Goal: Communication & Community: Answer question/provide support

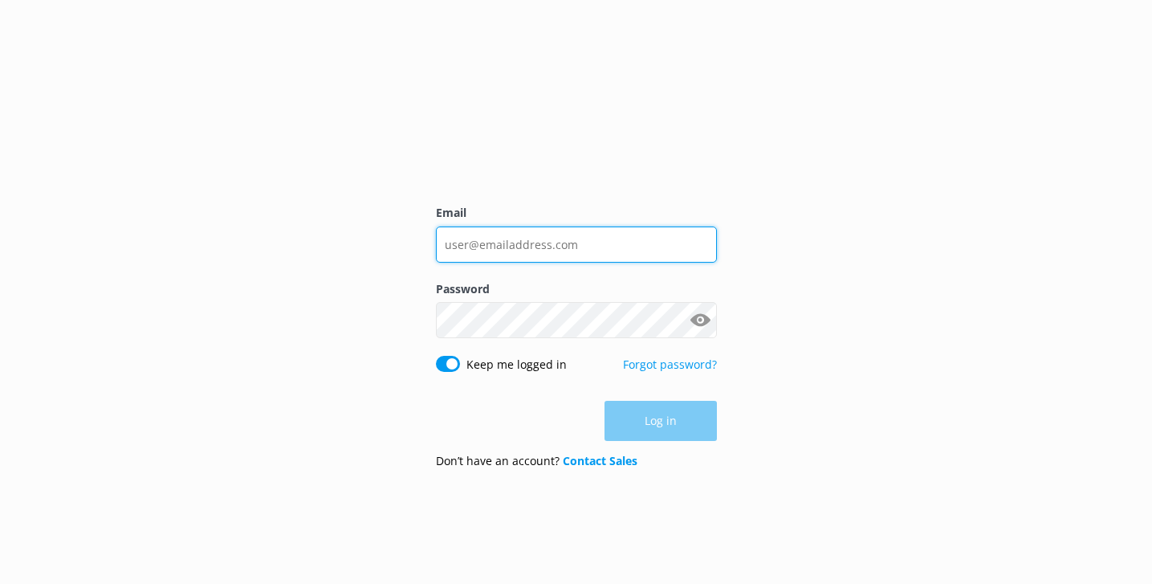
type input "[EMAIL_ADDRESS][DOMAIN_NAME]"
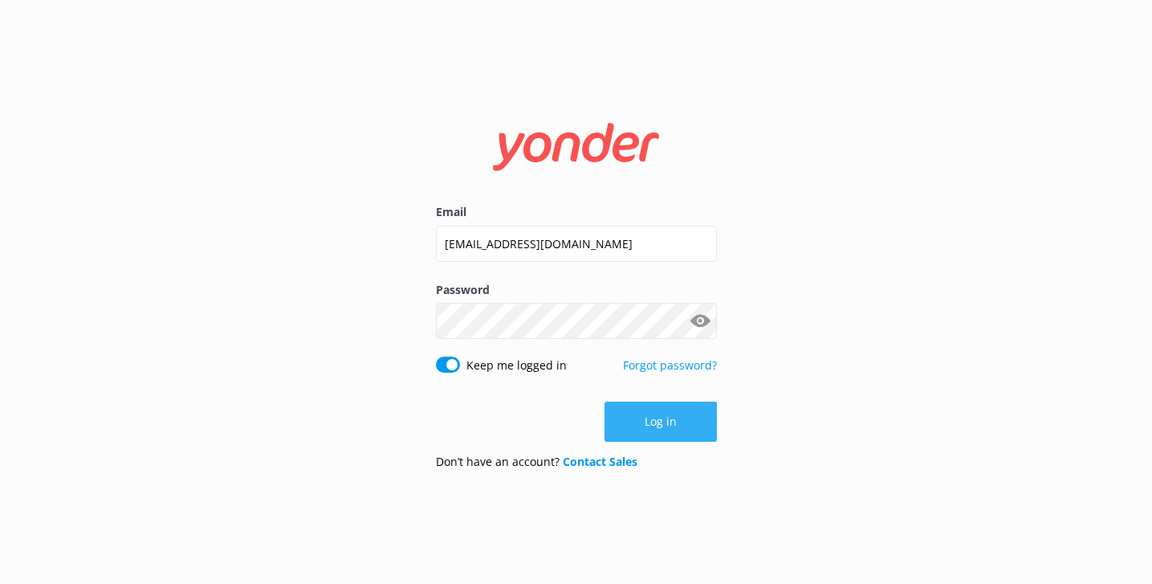
click at [644, 433] on button "Log in" at bounding box center [660, 421] width 112 height 40
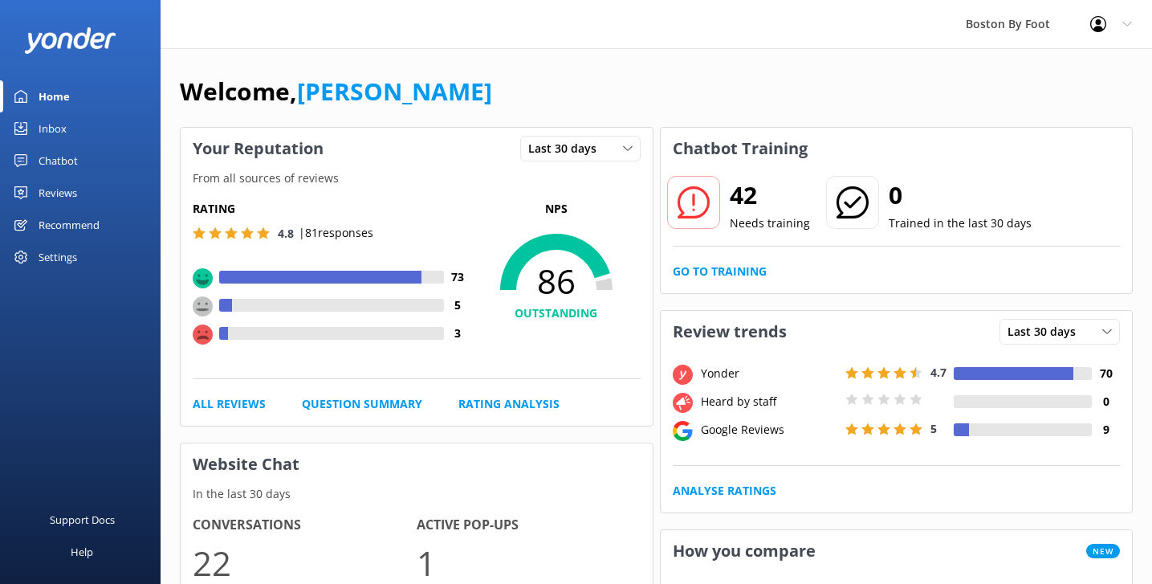
click at [63, 130] on div "Inbox" at bounding box center [53, 128] width 28 height 32
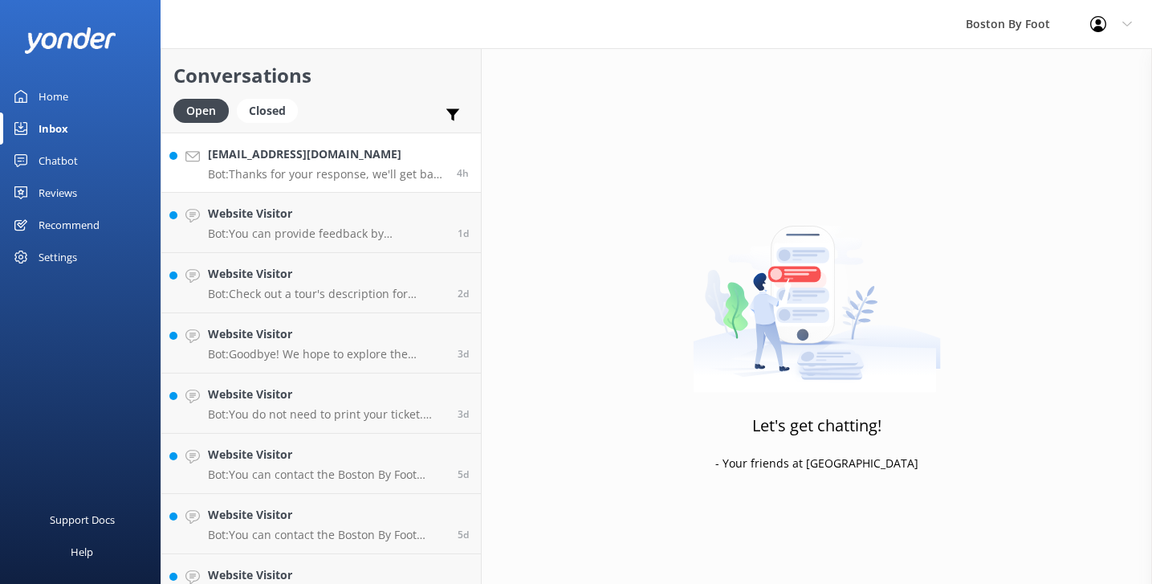
click at [383, 161] on h4 "tinynapoleon@aol.com" at bounding box center [326, 154] width 237 height 18
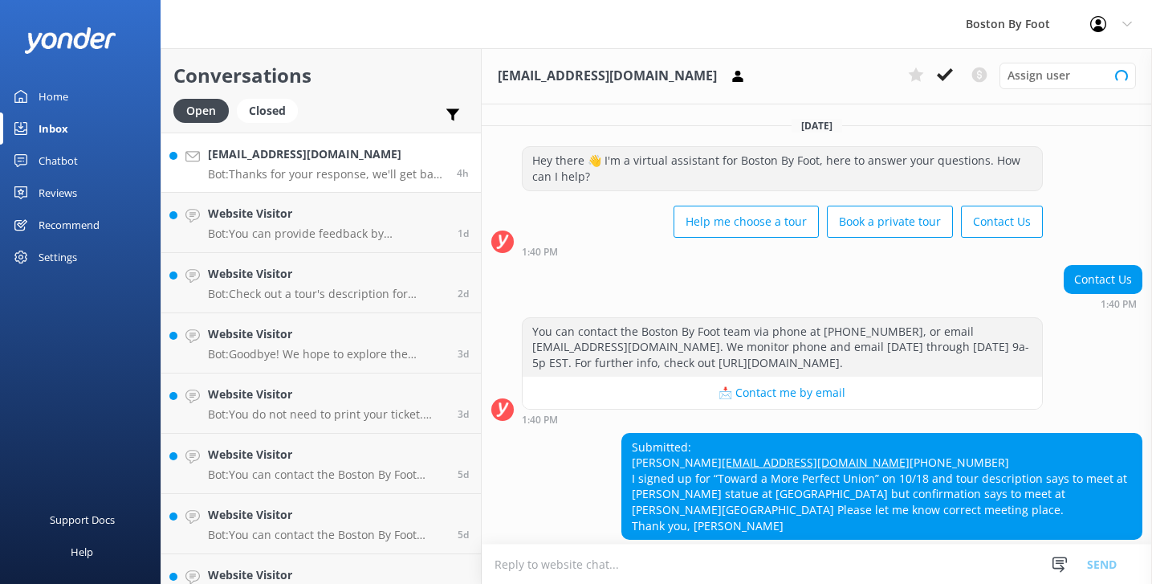
scroll to position [95, 0]
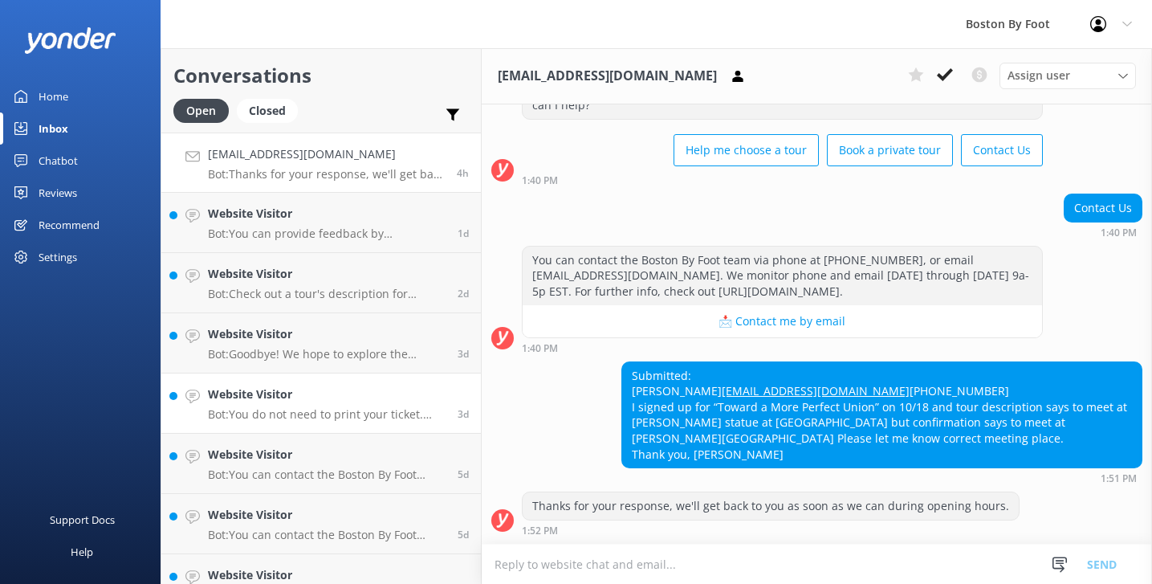
click at [409, 402] on h4 "Website Visitor" at bounding box center [327, 394] width 238 height 18
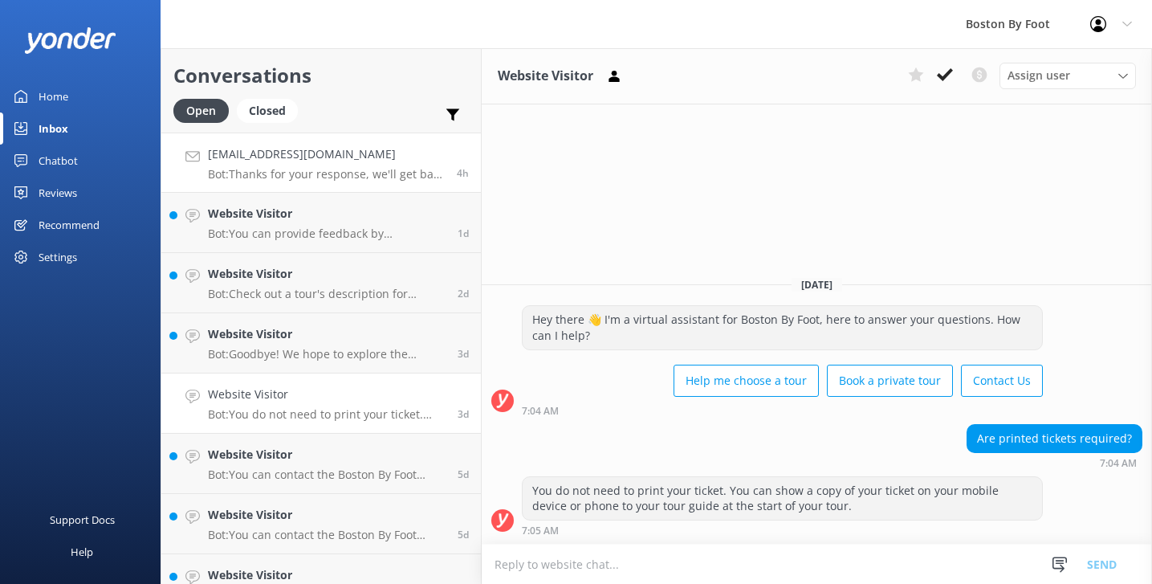
click at [358, 171] on p "Bot: Thanks for your response, we'll get back to you as soon as we can during o…" at bounding box center [326, 174] width 237 height 14
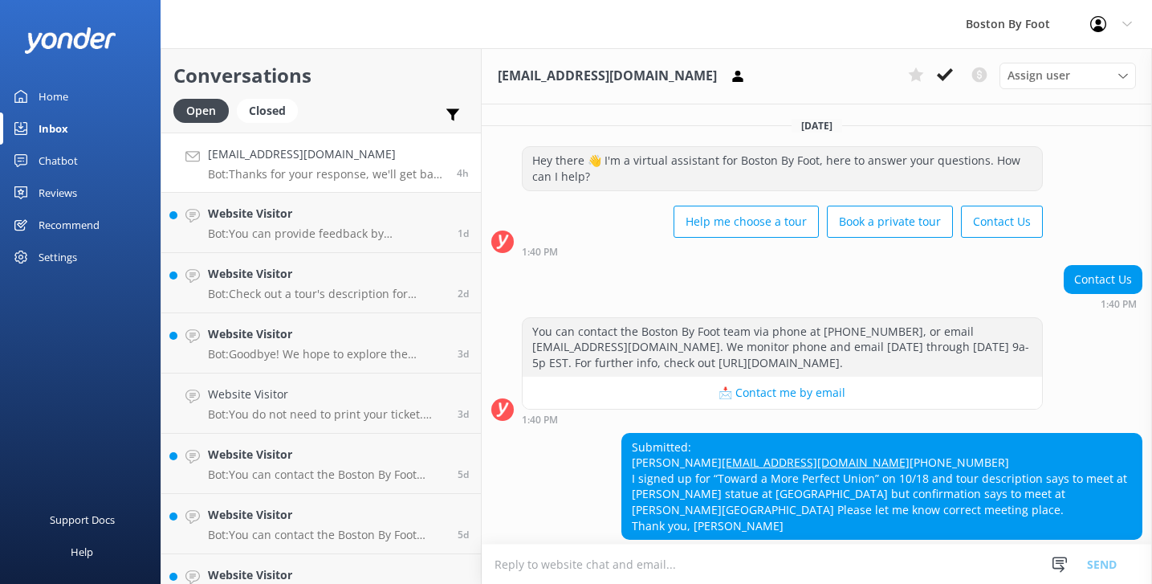
scroll to position [95, 0]
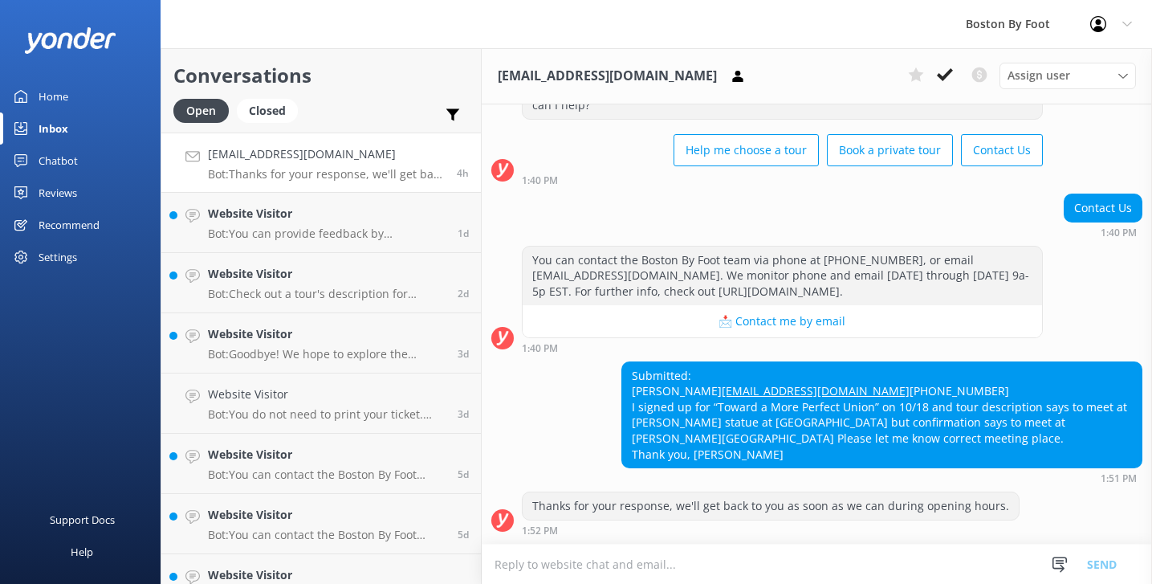
click at [623, 562] on textarea at bounding box center [817, 563] width 670 height 39
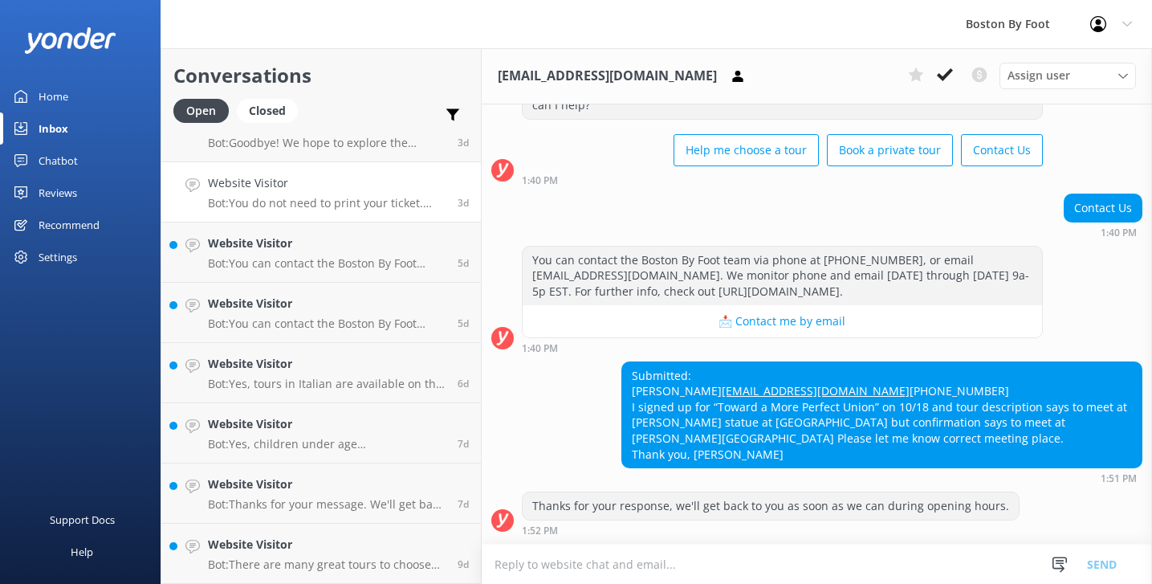
scroll to position [0, 0]
click at [387, 554] on div "Website Visitor Bot: There are many great tours to choose from. Take our brief …" at bounding box center [327, 552] width 238 height 35
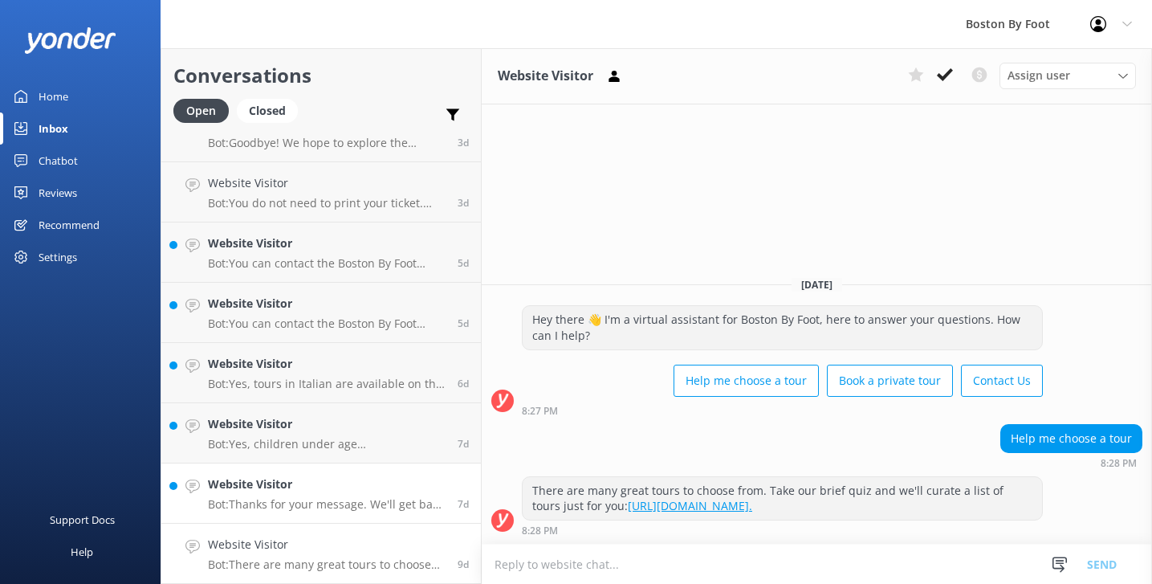
click at [376, 490] on h4 "Website Visitor" at bounding box center [327, 484] width 238 height 18
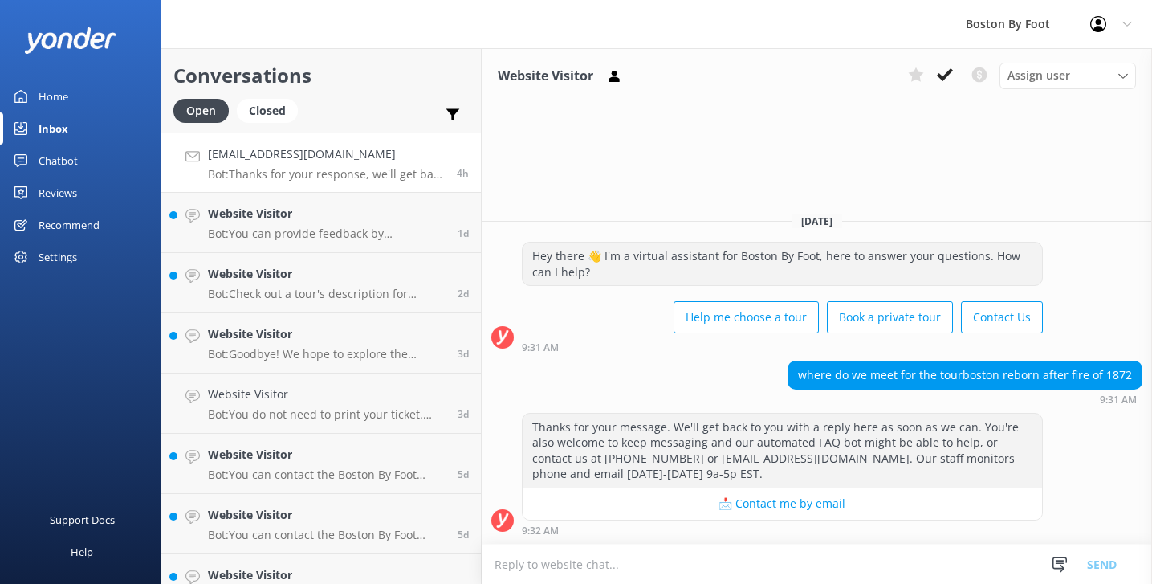
click at [343, 153] on h4 "tinynapoleon@aol.com" at bounding box center [326, 154] width 237 height 18
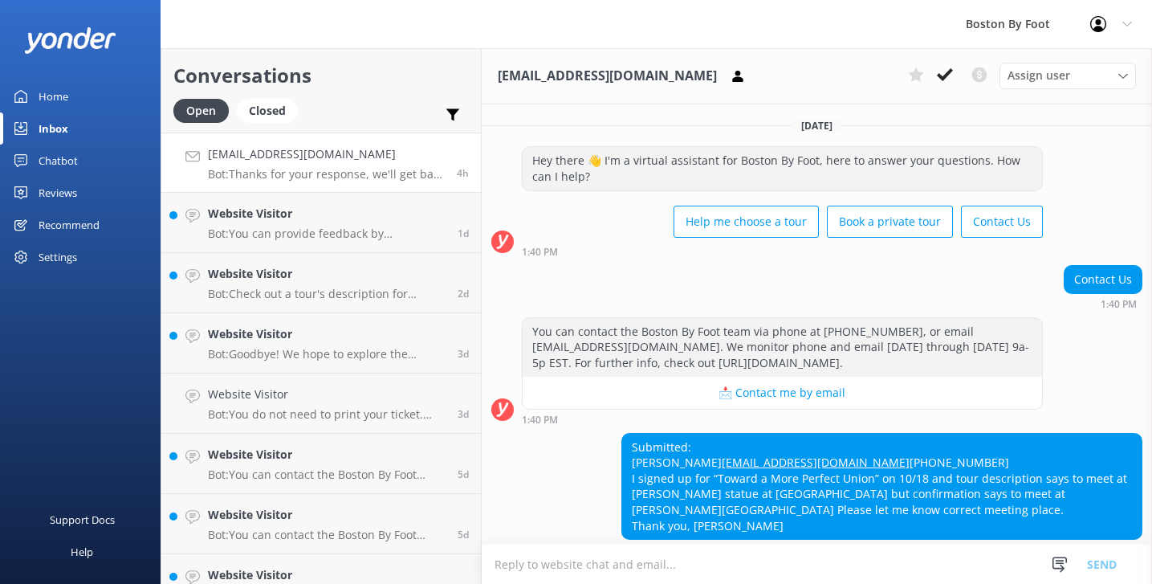
scroll to position [95, 0]
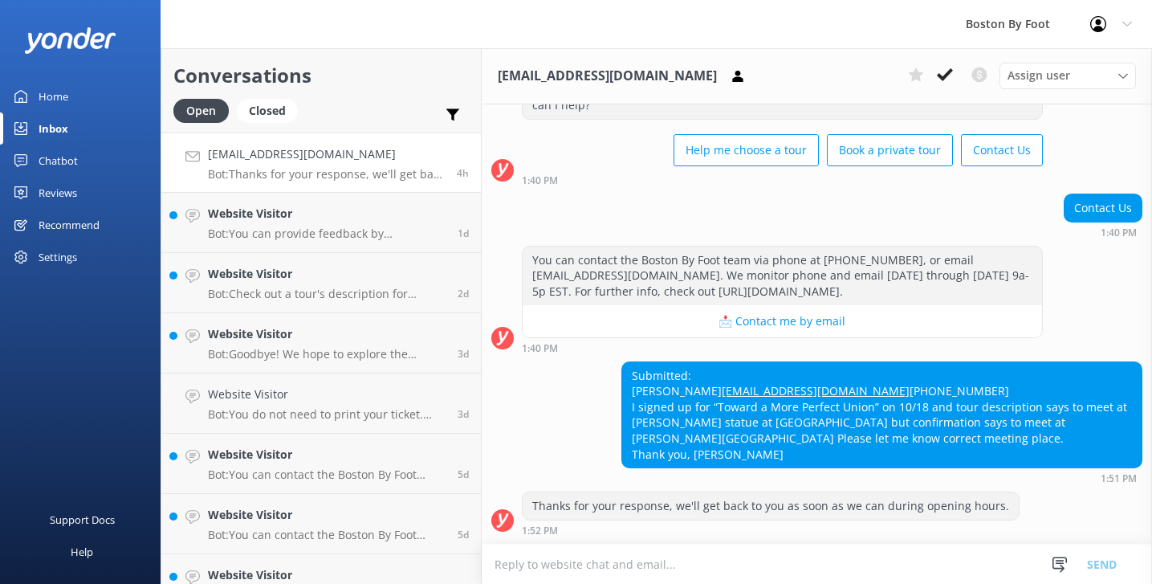
click at [662, 563] on textarea at bounding box center [817, 563] width 670 height 39
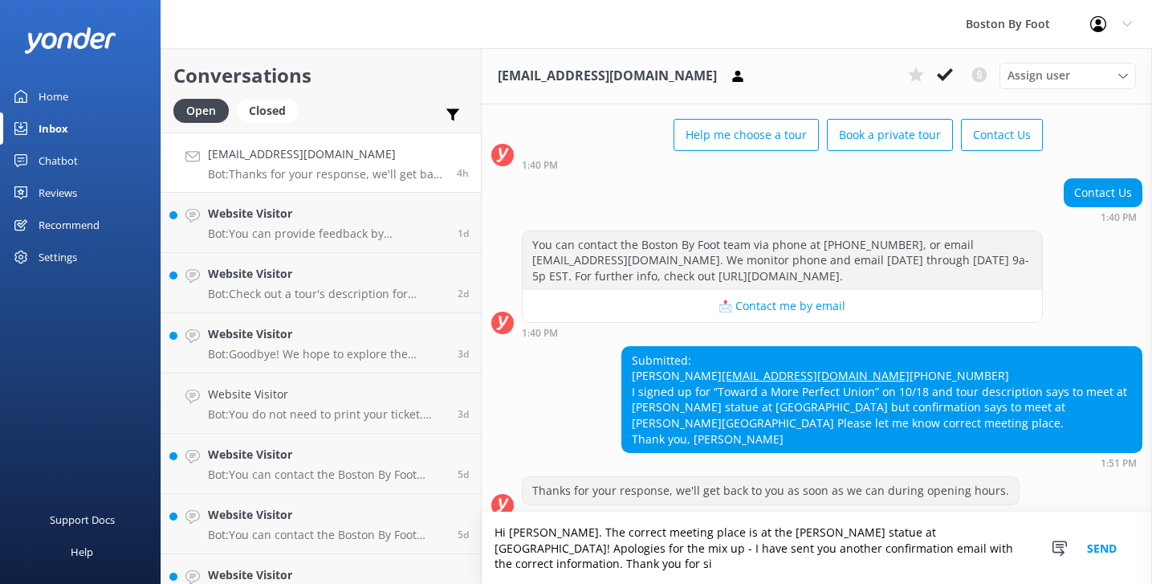
scroll to position [125, 0]
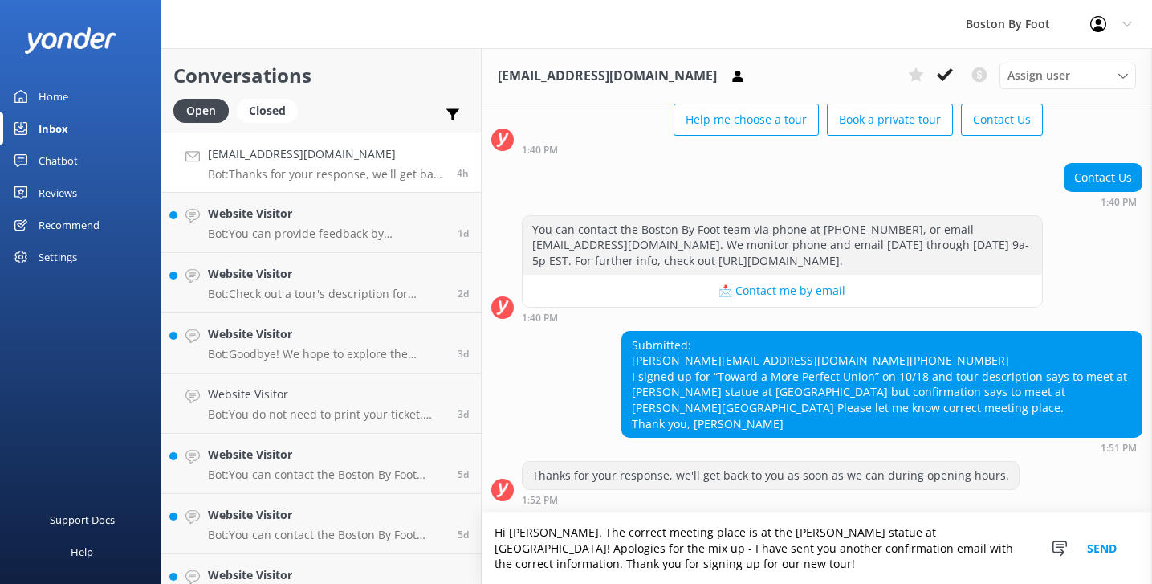
click at [938, 531] on textarea "Hi Christine. The correct meeting place is at the Samuel Adams statue at Faneui…" at bounding box center [817, 547] width 670 height 71
click at [559, 547] on textarea "Hi Christine. The correct meeting place is at the Samuel Adams statue at Faneui…" at bounding box center [817, 547] width 670 height 71
type textarea "Hi Christine. The correct meeting place is at the Samuel Adams statue at Faneui…"
click at [1096, 551] on button "Send" at bounding box center [1102, 547] width 60 height 71
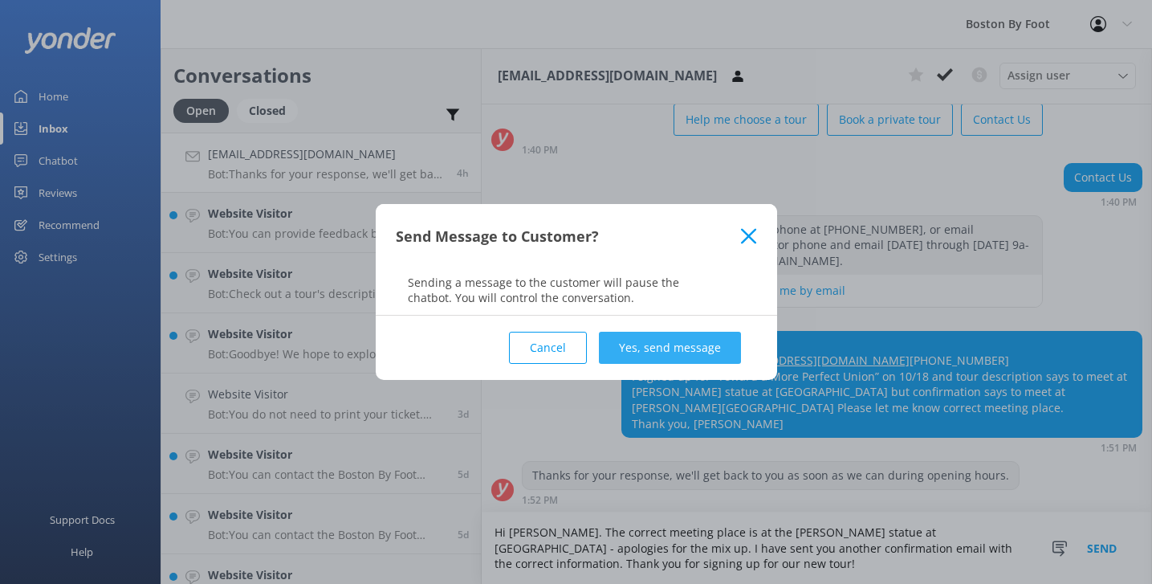
click at [685, 352] on button "Yes, send message" at bounding box center [670, 348] width 142 height 32
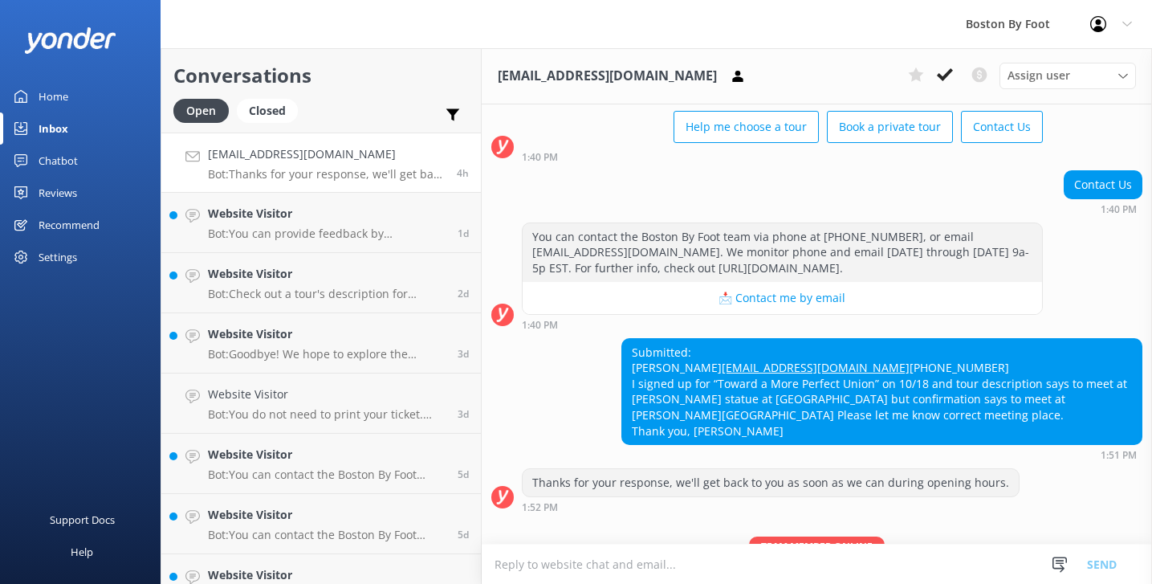
scroll to position [229, 0]
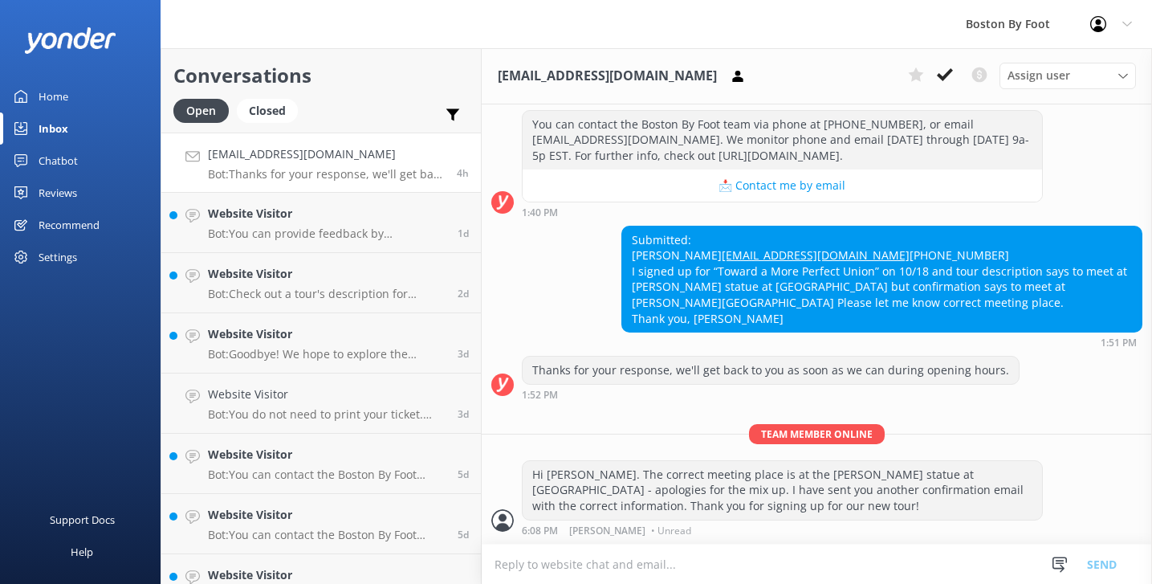
click at [71, 100] on link "Home" at bounding box center [80, 96] width 161 height 32
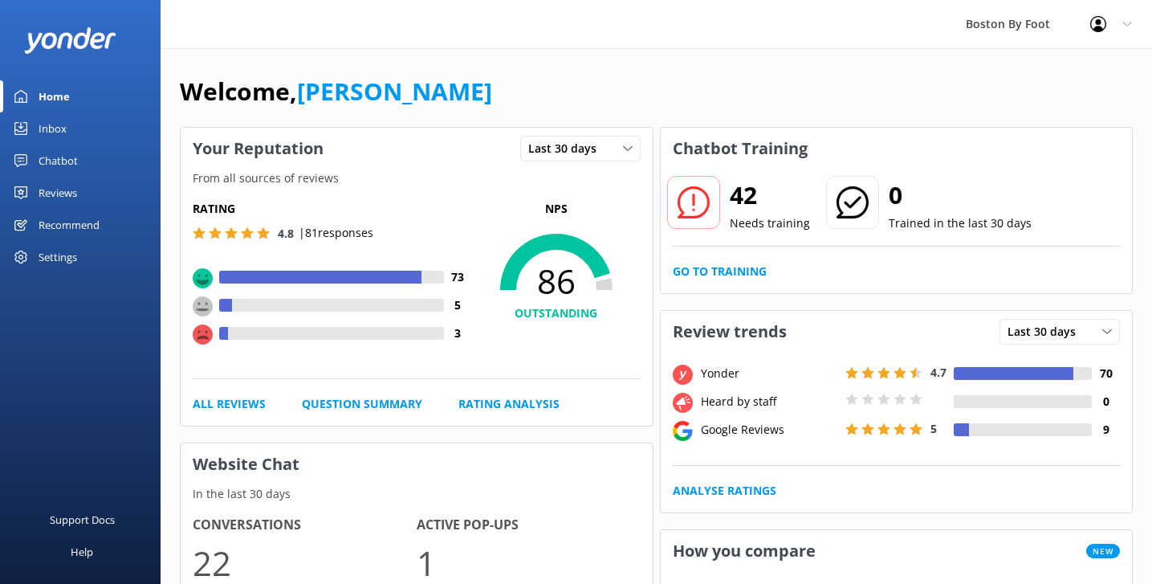
click at [79, 196] on link "Reviews" at bounding box center [80, 193] width 161 height 32
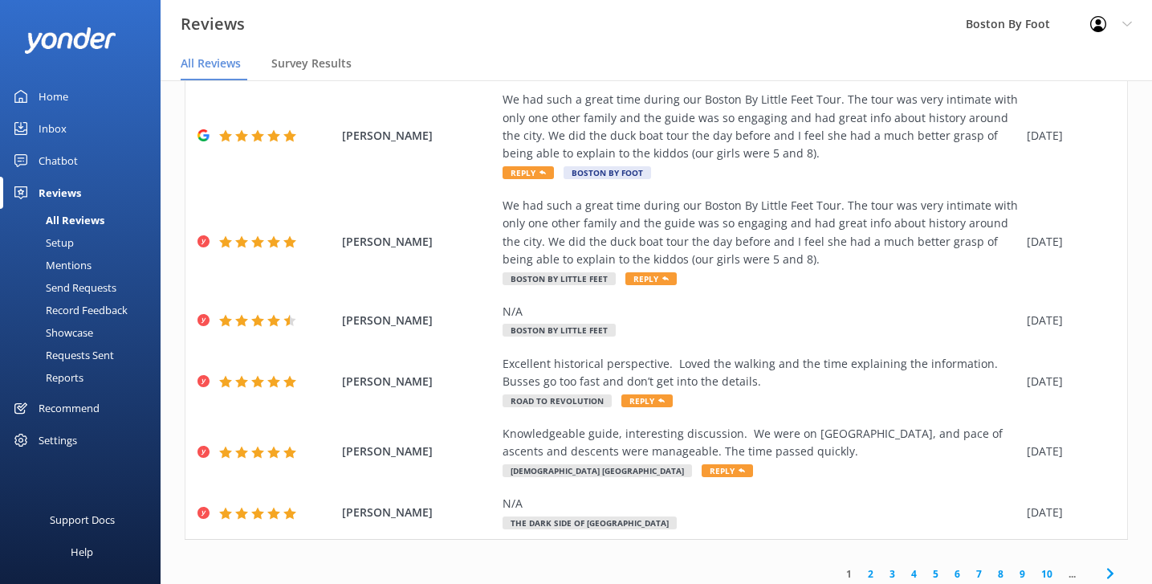
scroll to position [303, 0]
click at [873, 567] on link "2" at bounding box center [871, 574] width 22 height 15
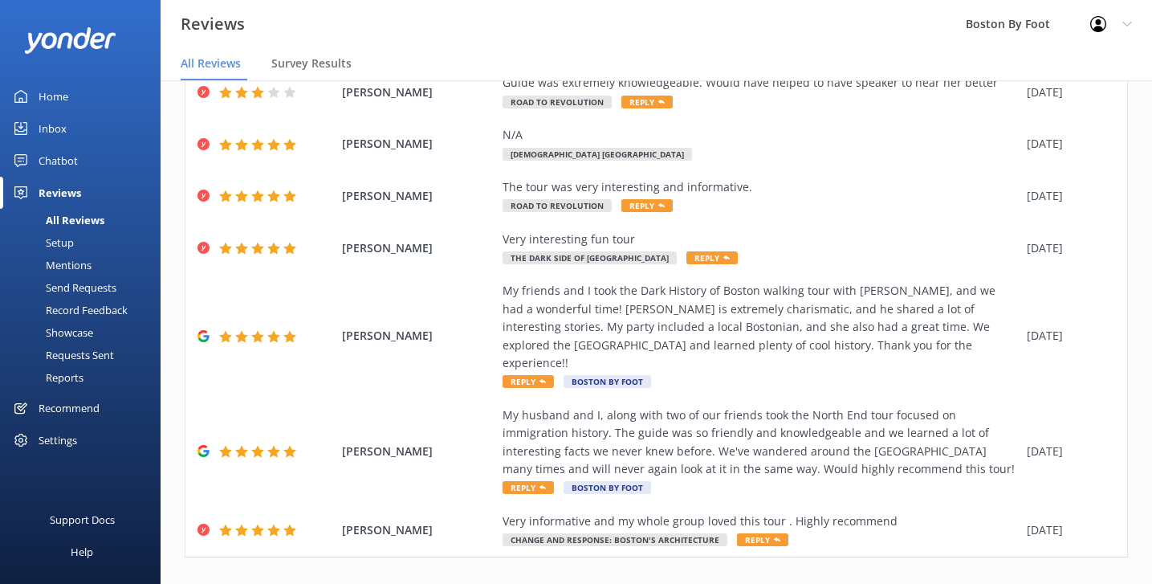
scroll to position [267, 0]
click at [850, 583] on link "1" at bounding box center [849, 591] width 22 height 15
